Goal: Check status

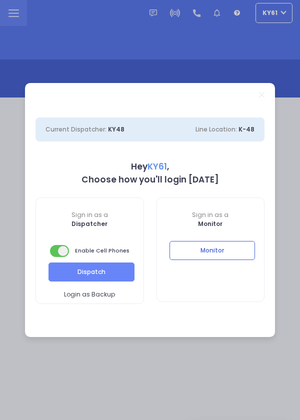
select select "7"
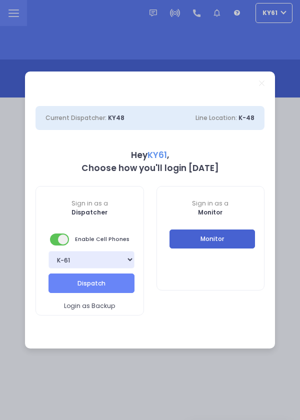
click at [230, 238] on button "Monitor" at bounding box center [213, 239] width 86 height 19
